Goal: Transaction & Acquisition: Download file/media

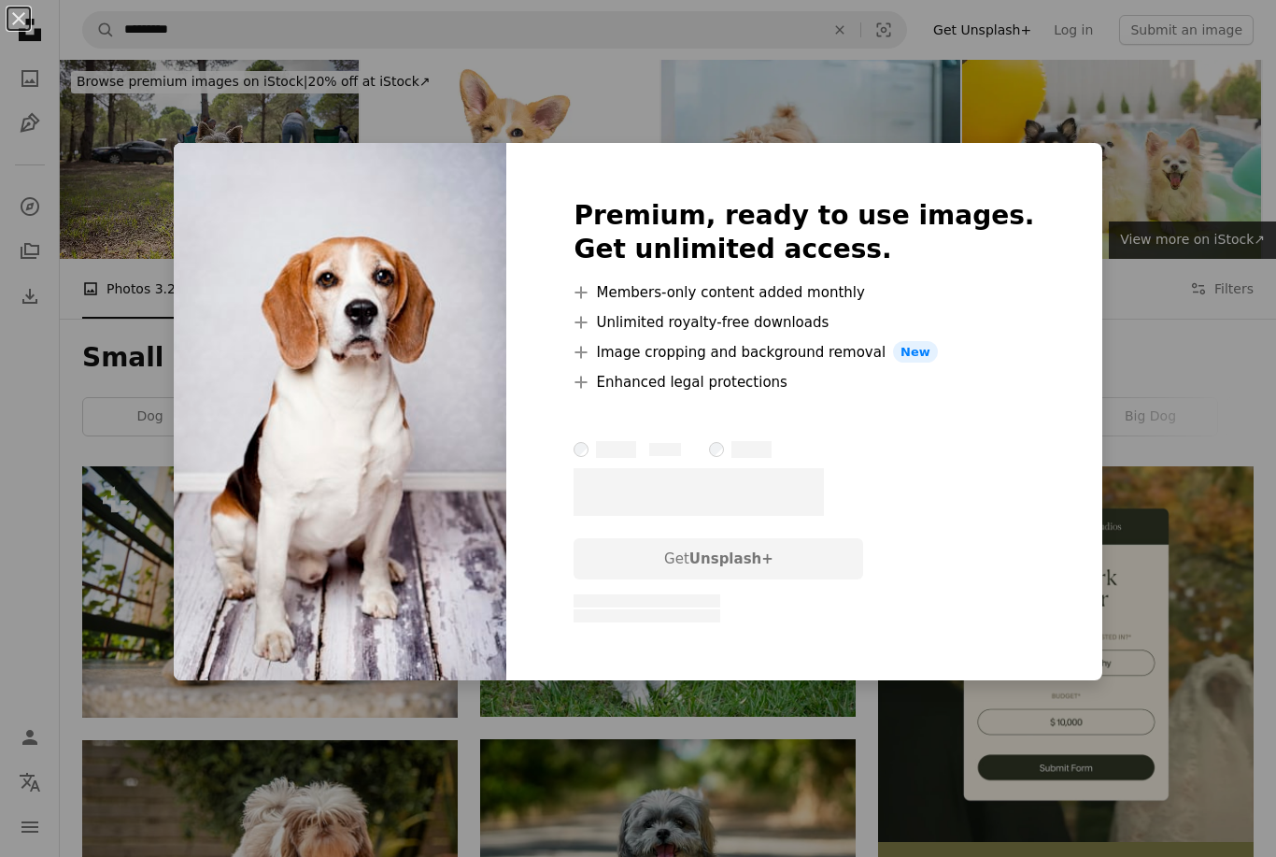
scroll to position [2601, 0]
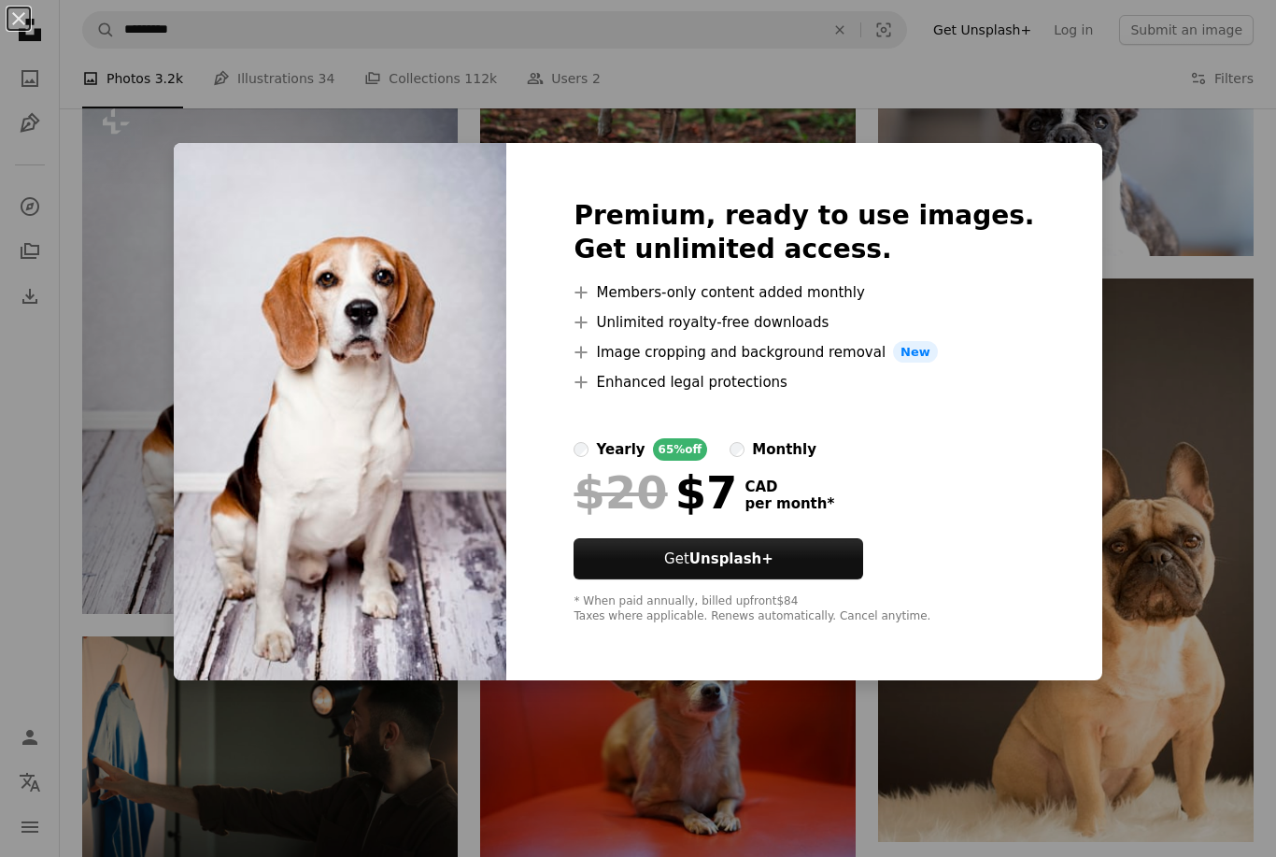
click at [1162, 404] on div "An X shape Premium, ready to use images. Get unlimited access. A plus sign Memb…" at bounding box center [638, 428] width 1276 height 857
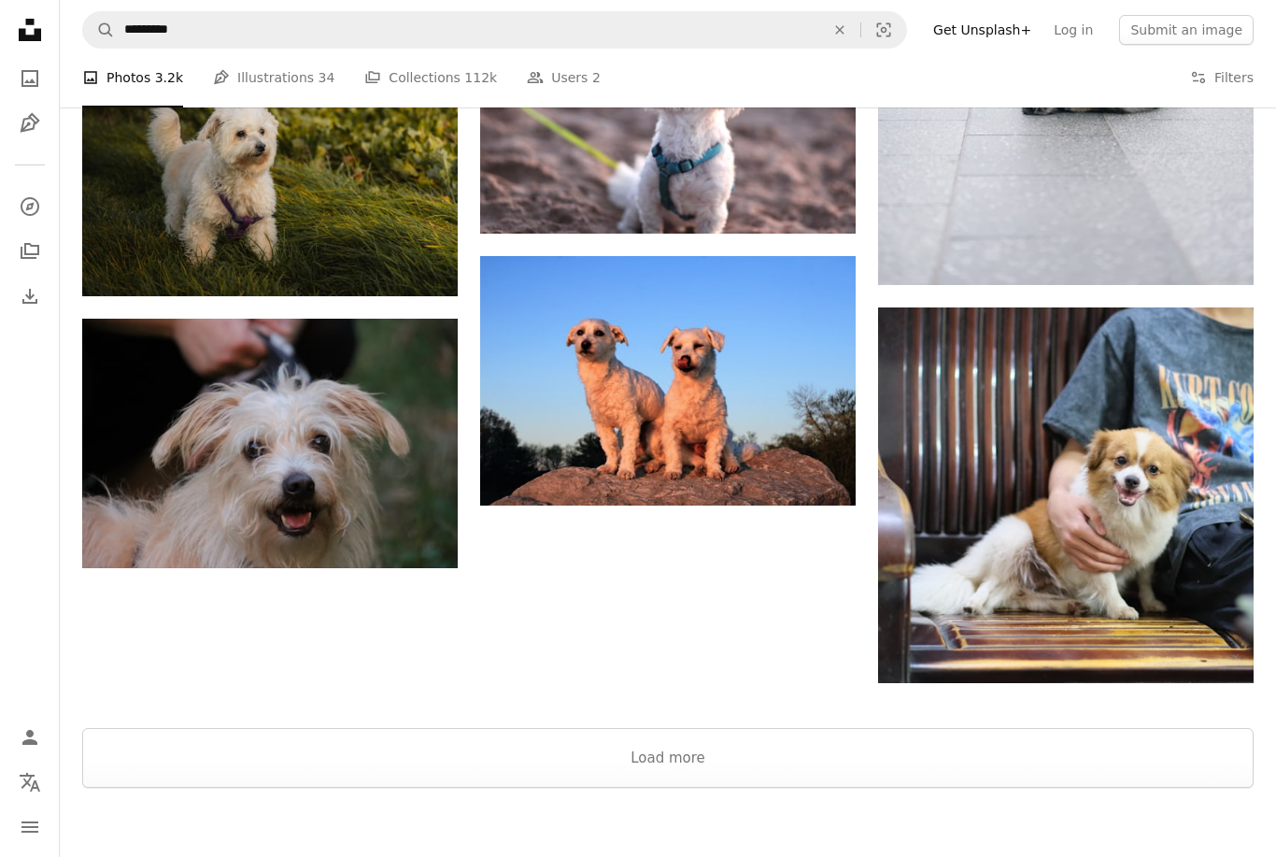
scroll to position [4866, 0]
click at [673, 762] on button "Load more" at bounding box center [667, 758] width 1171 height 60
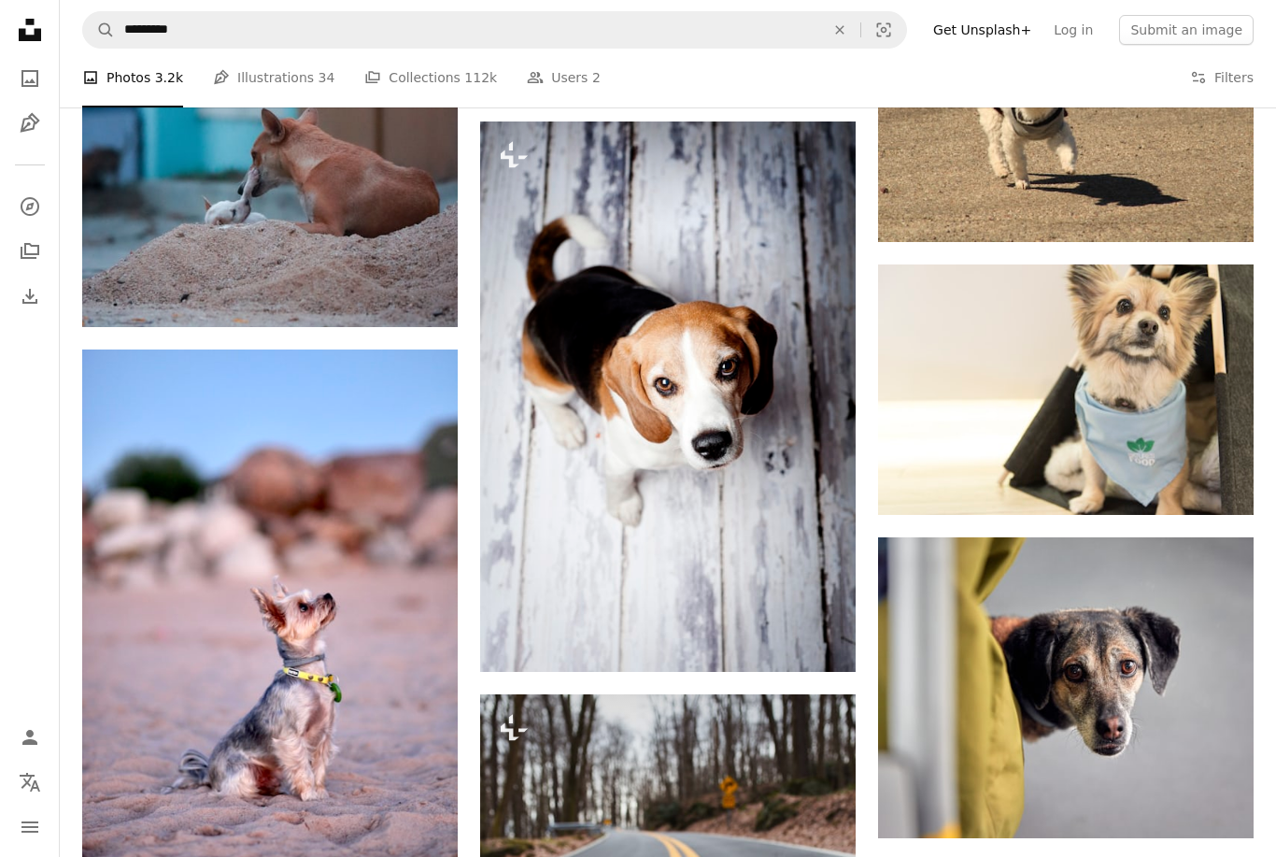
scroll to position [8804, 0]
click at [724, 410] on img at bounding box center [668, 396] width 376 height 550
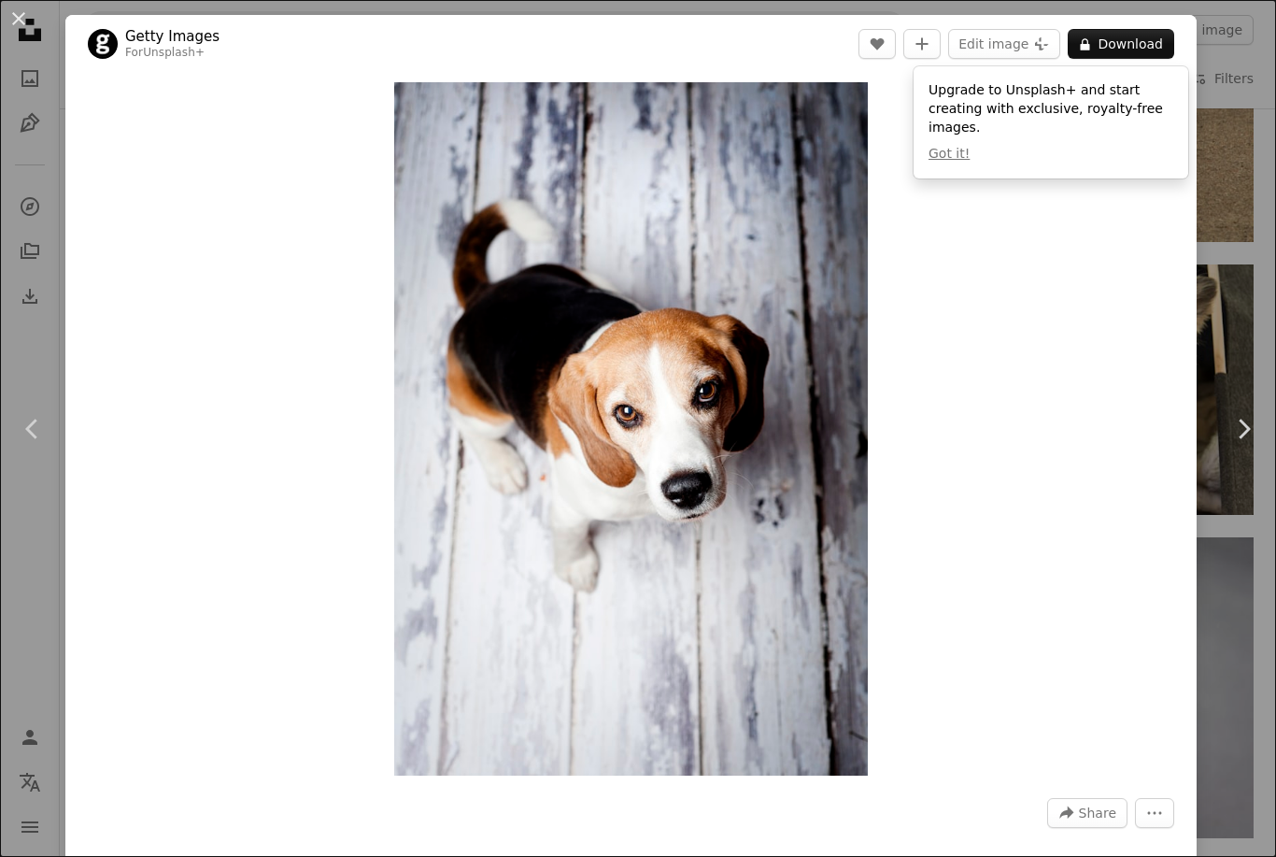
click at [1211, 435] on link "Chevron right" at bounding box center [1243, 428] width 65 height 179
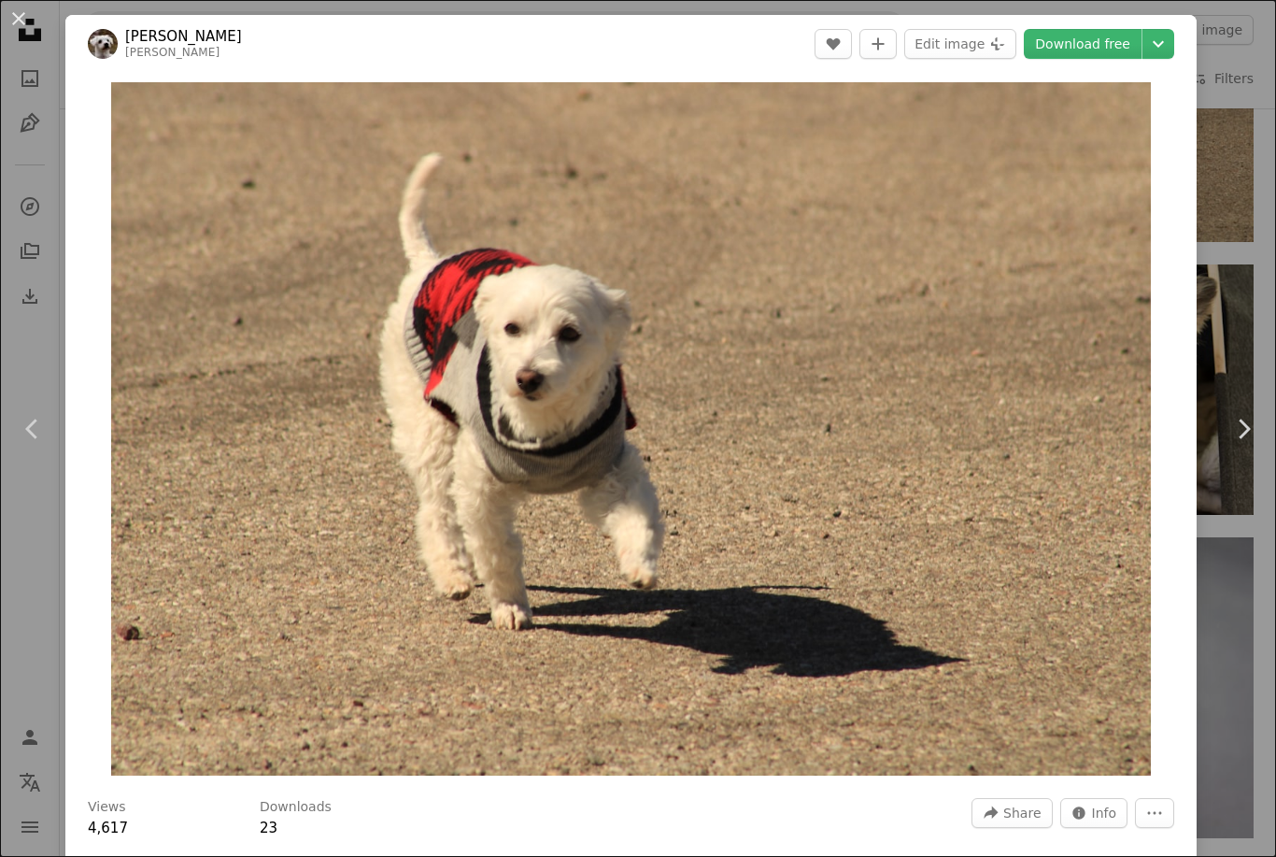
click at [1230, 383] on link "Chevron right" at bounding box center [1243, 428] width 65 height 179
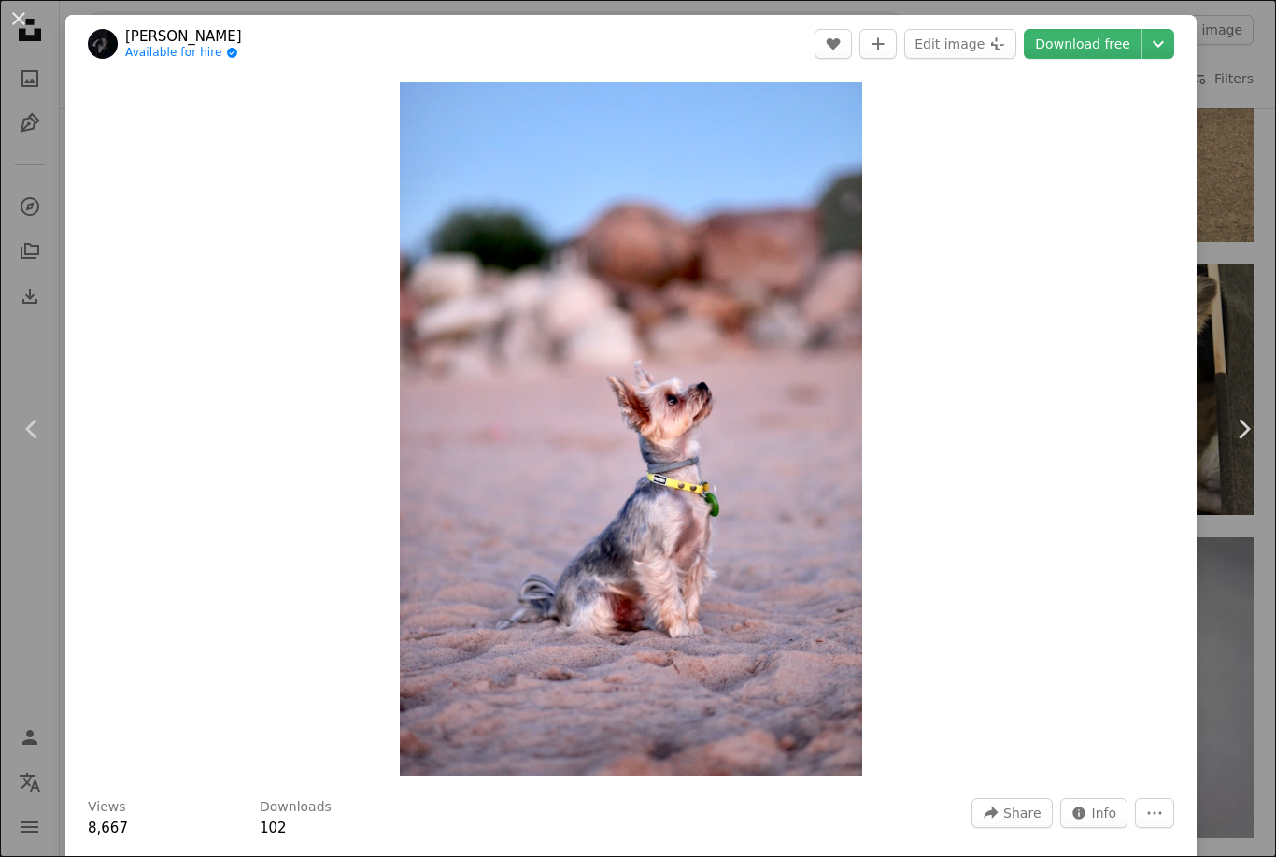
click at [1238, 314] on div "An X shape Chevron left Chevron right [PERSON_NAME] Available for hire A checkm…" at bounding box center [638, 428] width 1276 height 857
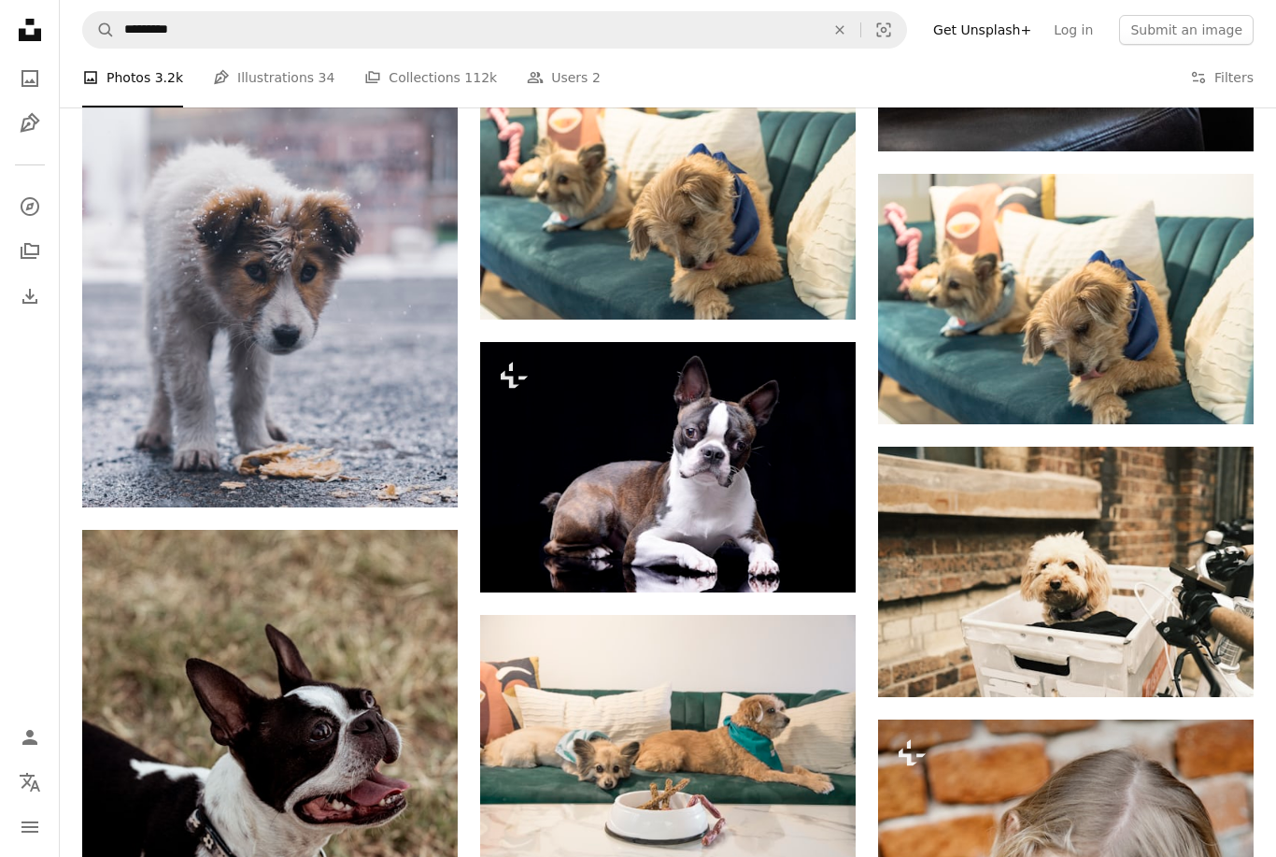
scroll to position [26261, 0]
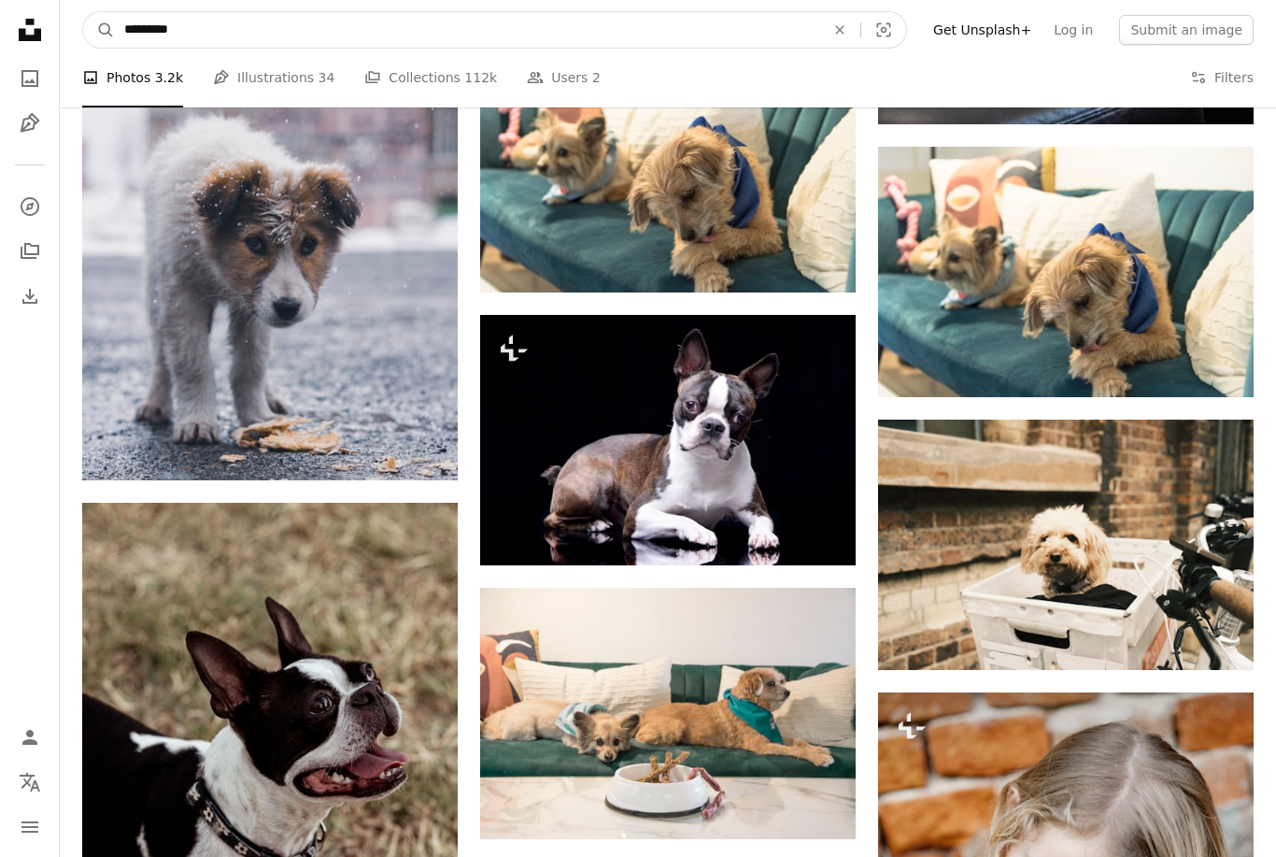
click at [599, 40] on input "*********" at bounding box center [467, 29] width 704 height 35
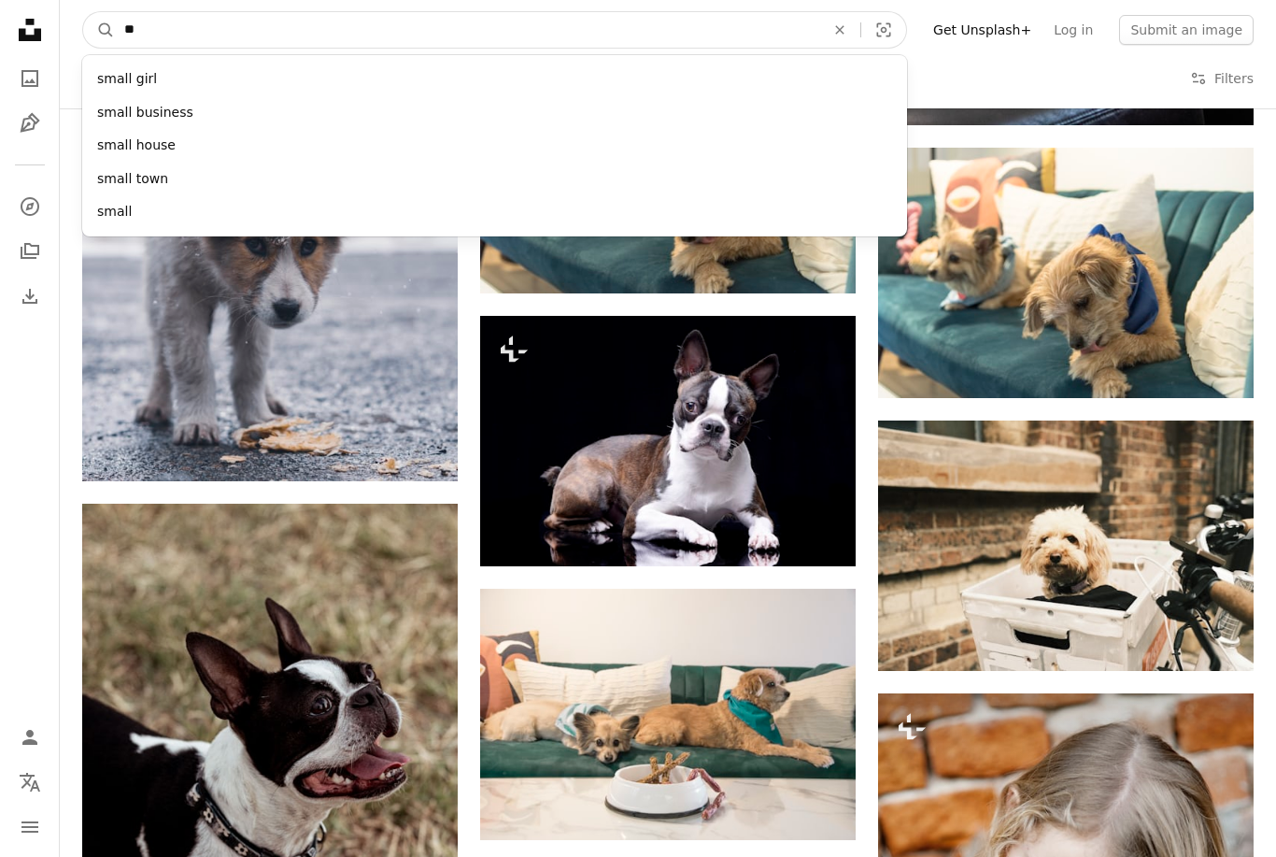
type input "*"
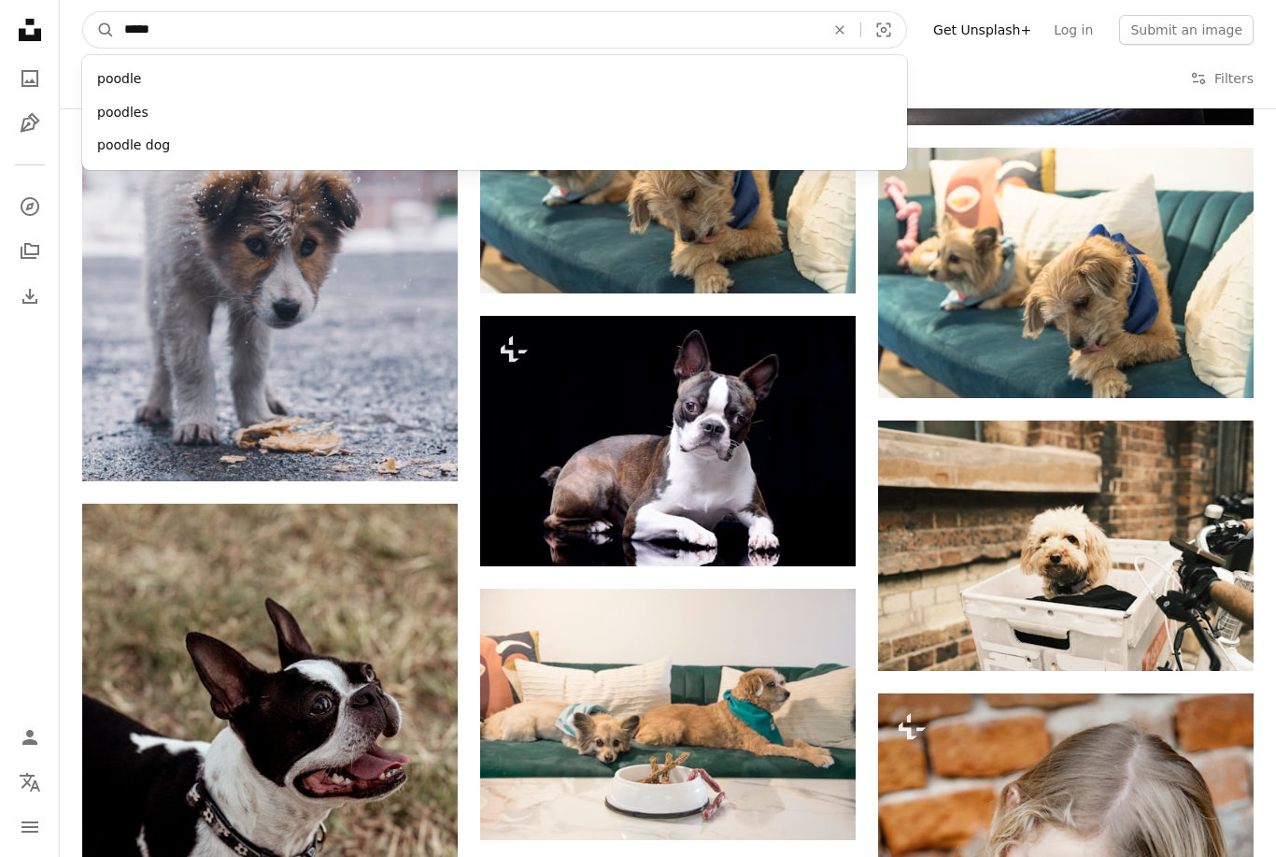
type input "******"
click at [99, 29] on button "A magnifying glass" at bounding box center [99, 29] width 32 height 35
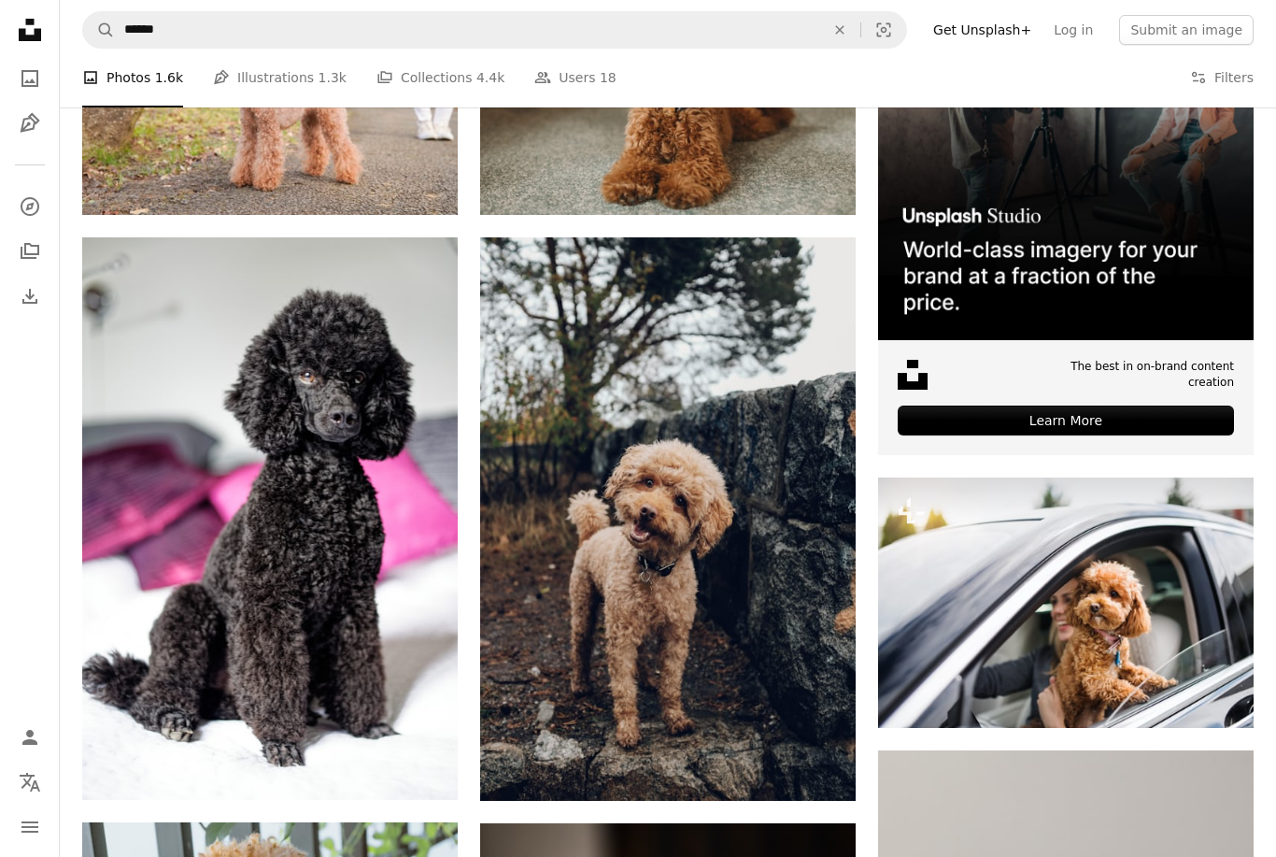
scroll to position [502, 0]
click at [413, 759] on icon "Arrow pointing down" at bounding box center [420, 765] width 15 height 22
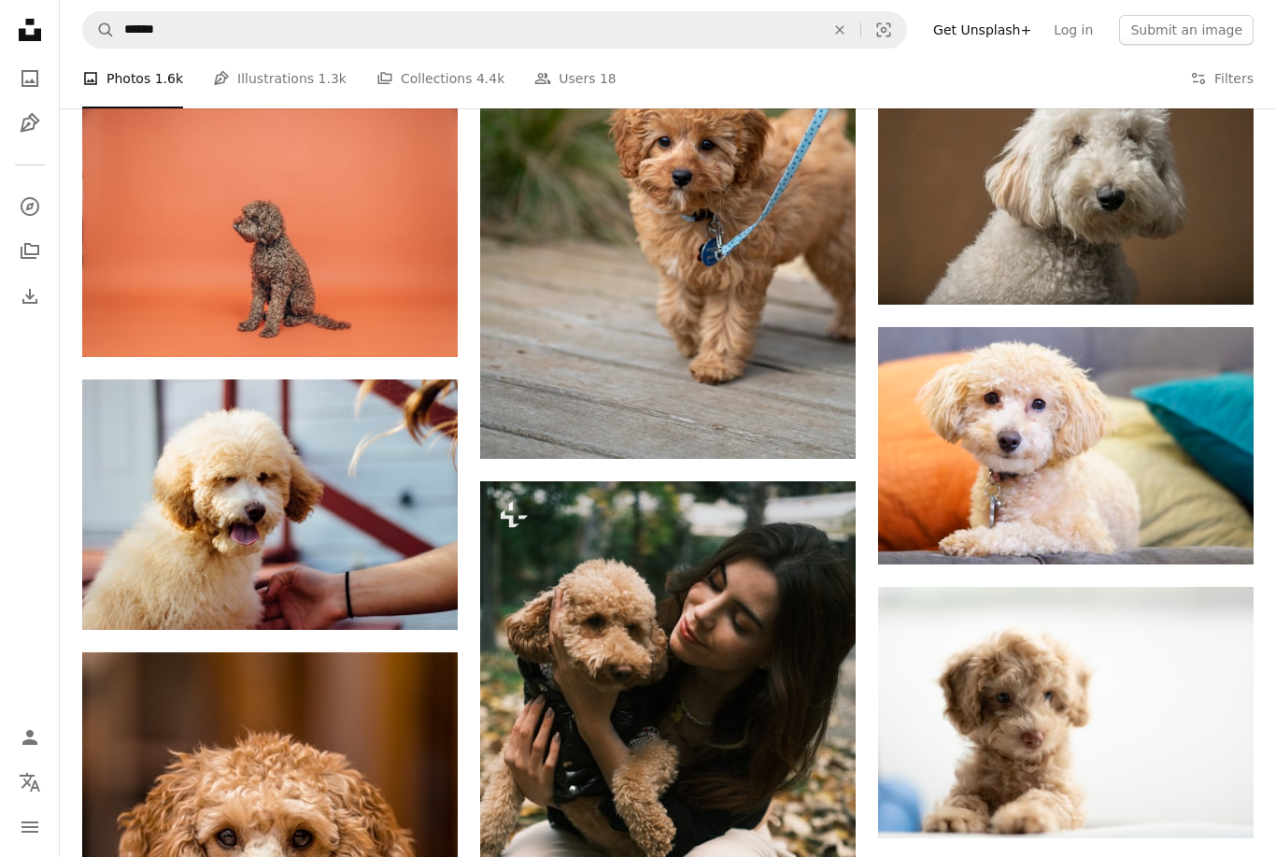
scroll to position [6019, 0]
